Goal: Navigation & Orientation: Find specific page/section

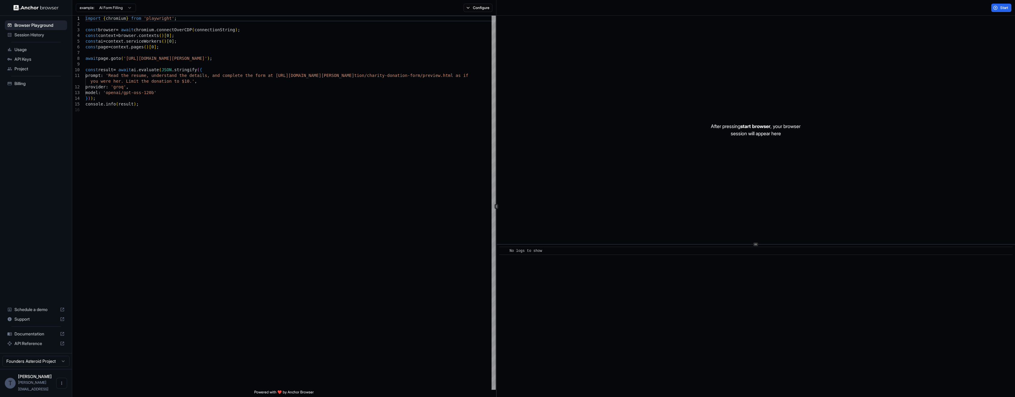
click at [24, 38] on div "Session History" at bounding box center [36, 35] width 62 height 10
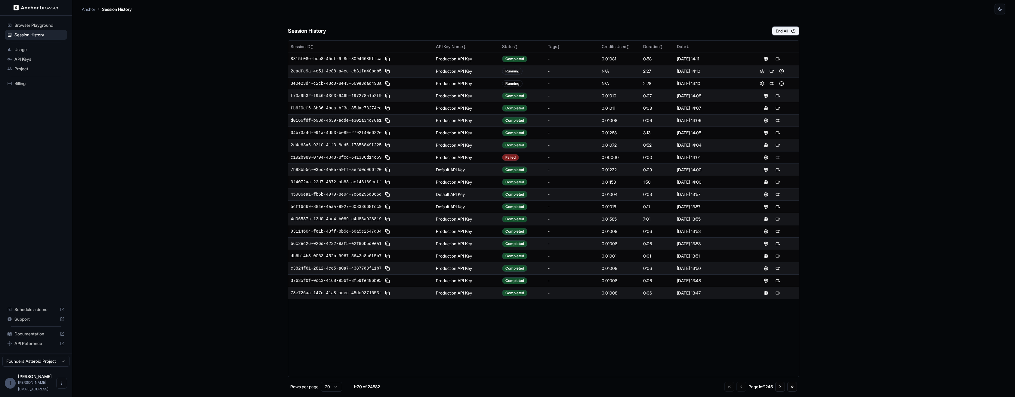
click at [204, 125] on div "Session History End All Session ID ↕ API Key Name ↕ Status ↕ Tags ↕ Credits Use…" at bounding box center [544, 205] width 924 height 383
